Goal: Check status: Check status

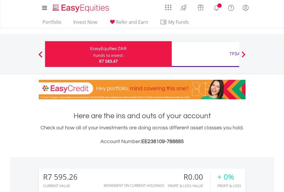
scroll to position [55, 90]
click at [93, 54] on div "Funds to invest:" at bounding box center [108, 56] width 30 height 6
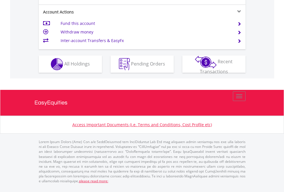
scroll to position [550, 0]
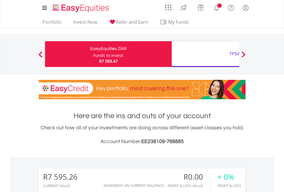
scroll to position [440, 0]
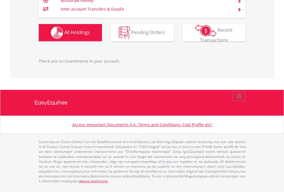
scroll to position [41, 0]
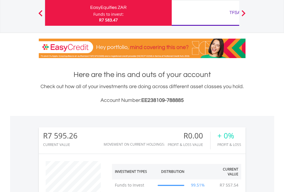
click at [205, 13] on div "TFSA" at bounding box center [235, 13] width 120 height 8
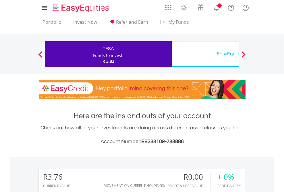
scroll to position [55, 90]
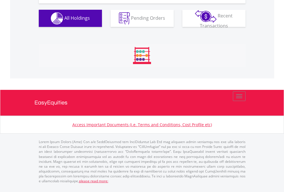
scroll to position [581, 0]
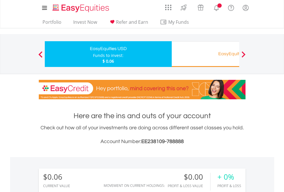
scroll to position [55, 90]
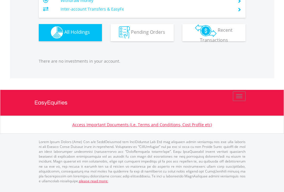
scroll to position [568, 0]
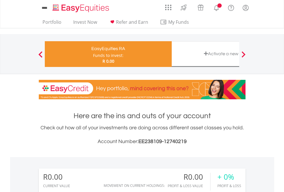
scroll to position [55, 90]
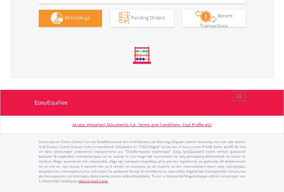
scroll to position [568, 0]
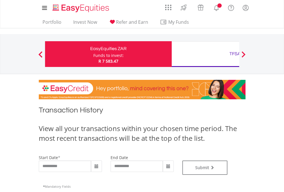
type input "**********"
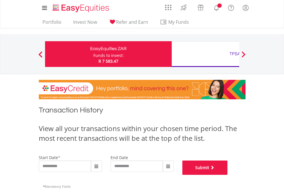
click at [227, 175] on button "Submit" at bounding box center [204, 168] width 45 height 14
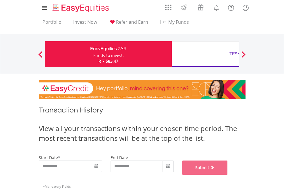
scroll to position [233, 0]
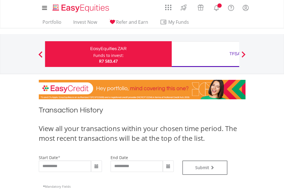
click at [205, 54] on div "TFSA" at bounding box center [235, 54] width 120 height 8
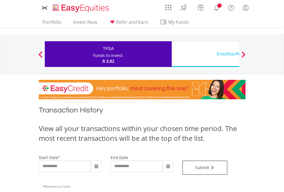
type input "**********"
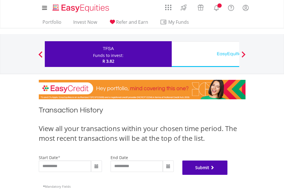
click at [227, 175] on button "Submit" at bounding box center [204, 168] width 45 height 14
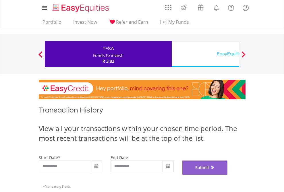
scroll to position [233, 0]
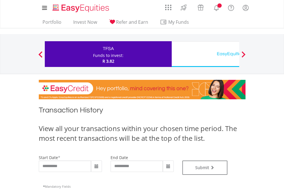
click at [205, 54] on div "EasyEquities USD" at bounding box center [235, 54] width 120 height 8
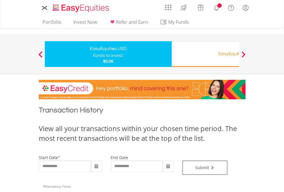
type input "**********"
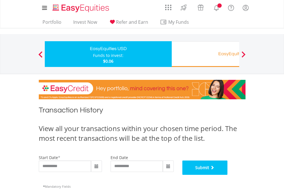
click at [227, 175] on button "Submit" at bounding box center [204, 168] width 45 height 14
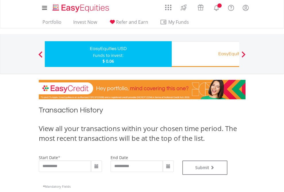
click at [205, 54] on div "EasyEquities RA" at bounding box center [235, 54] width 120 height 8
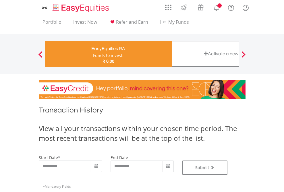
type input "**********"
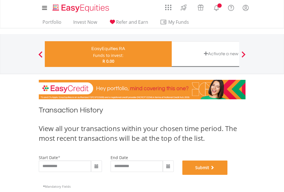
click at [227, 175] on button "Submit" at bounding box center [204, 168] width 45 height 14
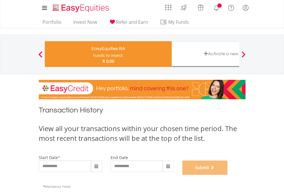
scroll to position [233, 0]
